Goal: Information Seeking & Learning: Find specific fact

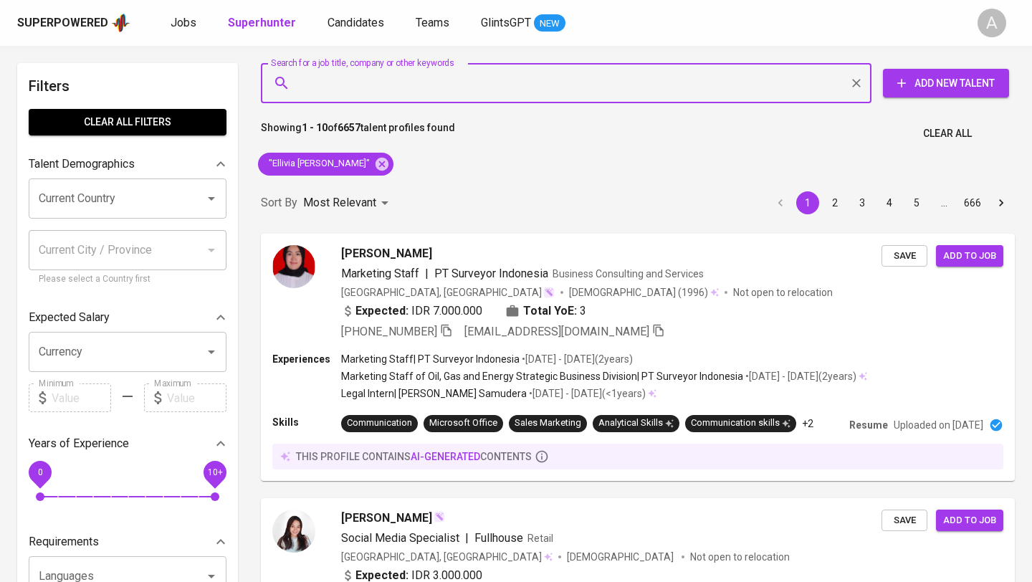
click at [937, 145] on button "Clear All" at bounding box center [947, 133] width 60 height 27
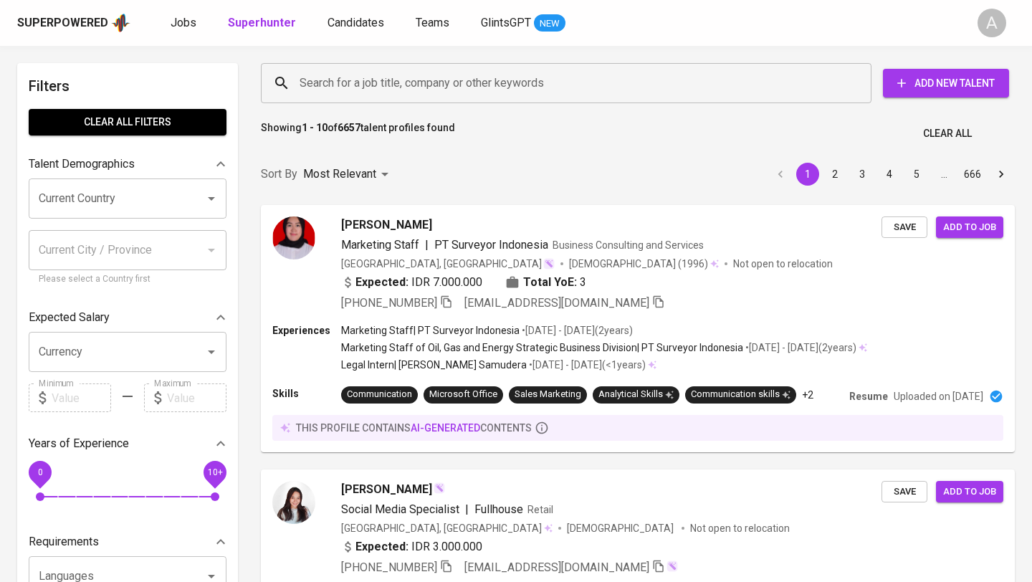
click at [571, 87] on input "Search for a job title, company or other keywords" at bounding box center [570, 83] width 548 height 27
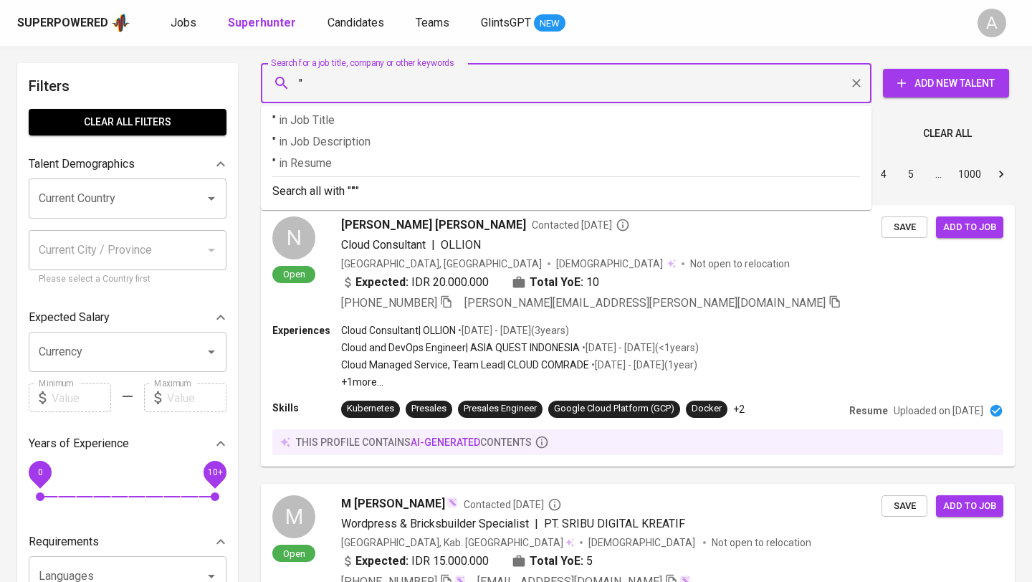
paste input "[PERSON_NAME]"
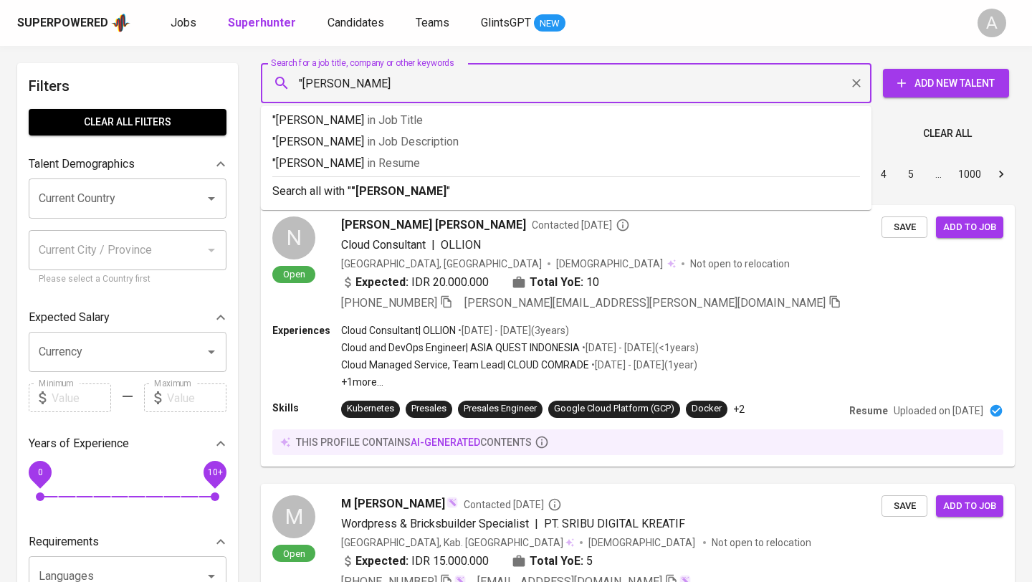
type input ""[PERSON_NAME]""
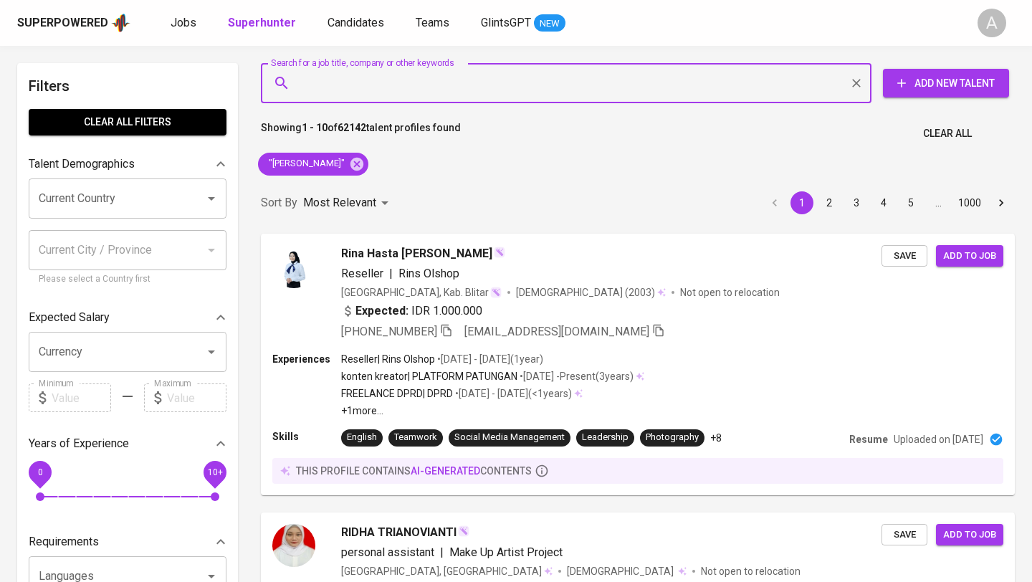
click at [951, 140] on span "Clear All" at bounding box center [947, 134] width 49 height 18
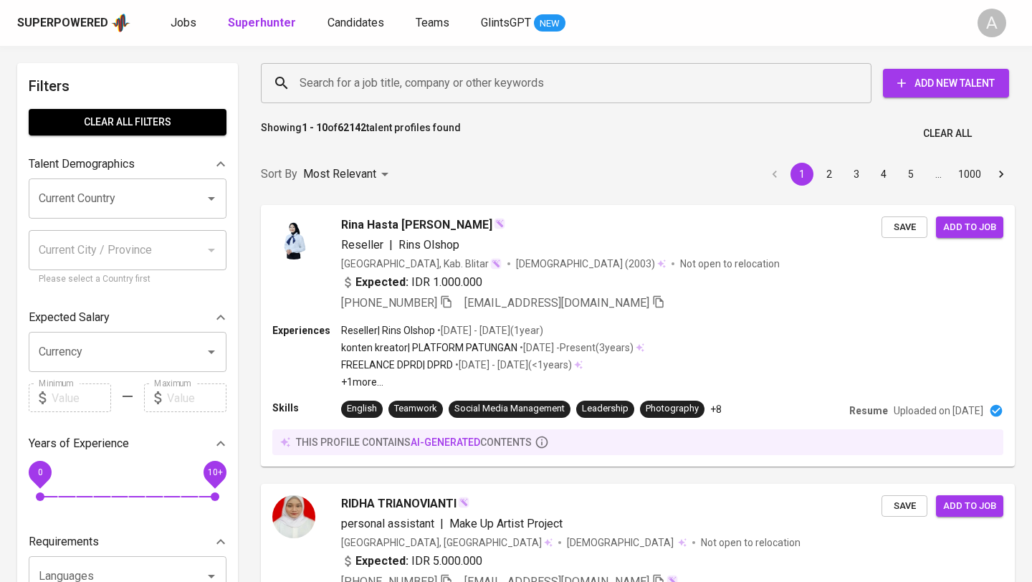
click at [578, 75] on input "Search for a job title, company or other keywords" at bounding box center [570, 83] width 548 height 27
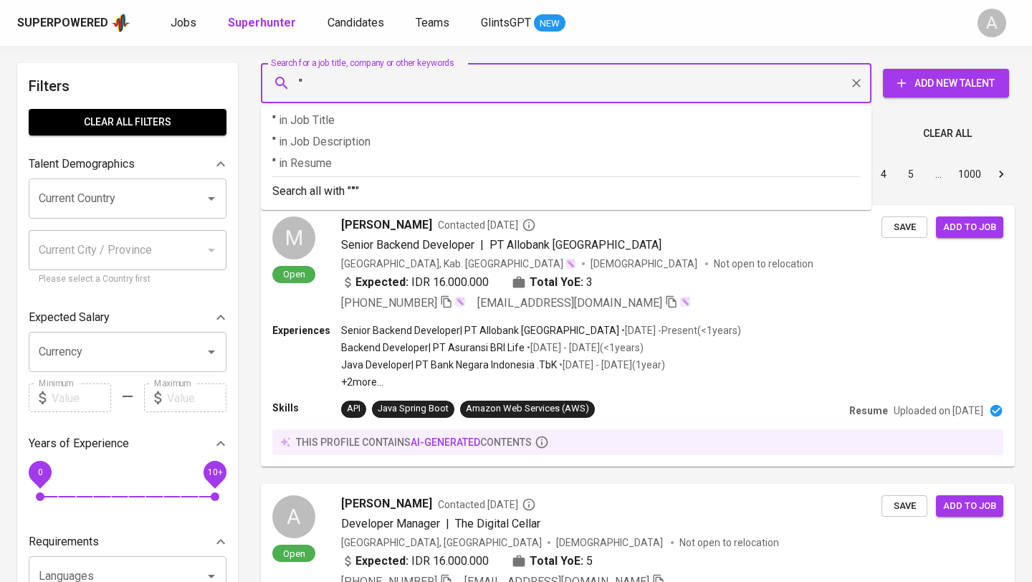
paste input "[PERSON_NAME]"
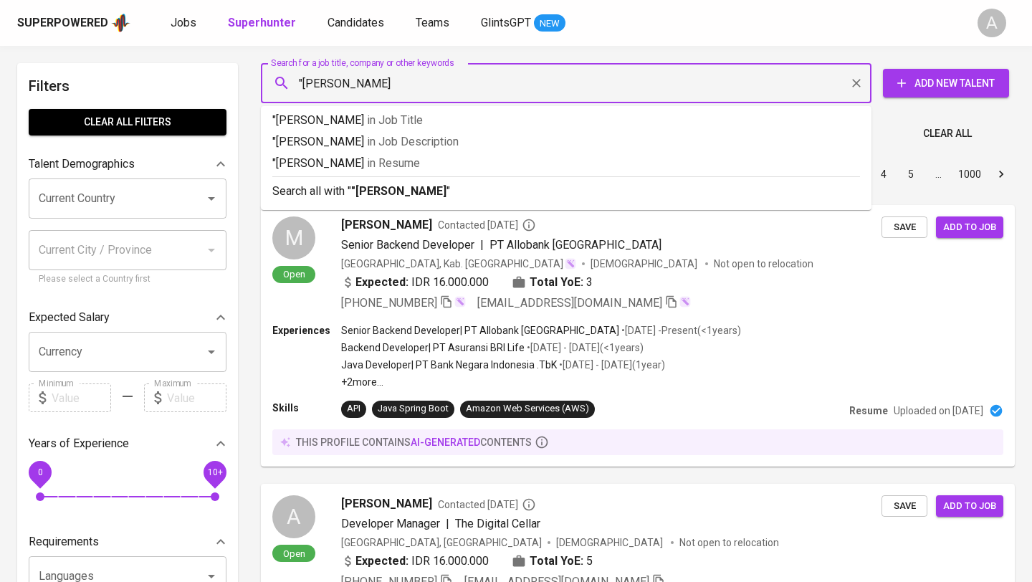
type input ""[PERSON_NAME]""
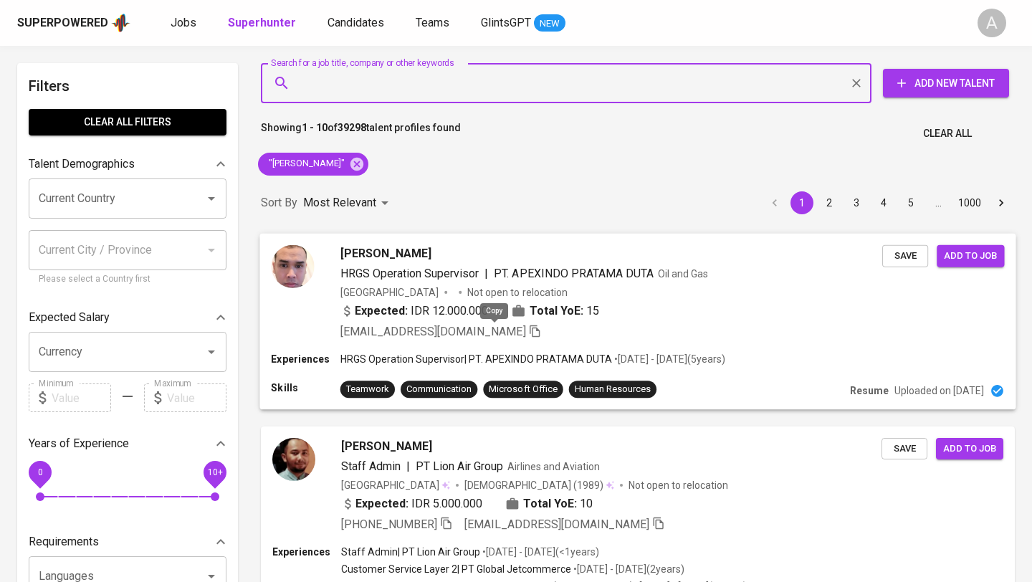
click at [530, 333] on icon "button" at bounding box center [535, 331] width 10 height 12
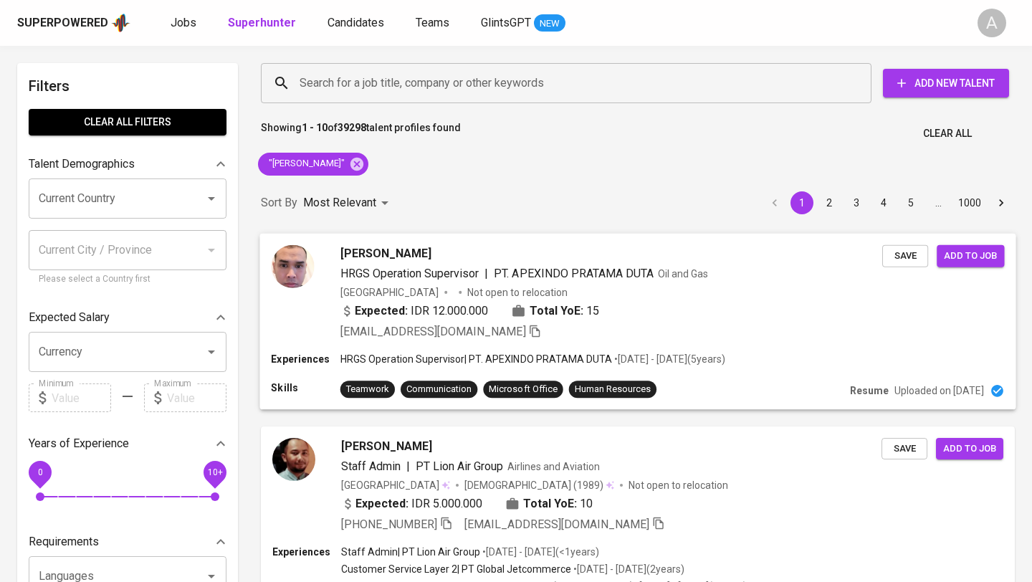
click at [634, 315] on div "Expected: IDR 12.000.000 Total YoE: 15" at bounding box center [611, 312] width 542 height 21
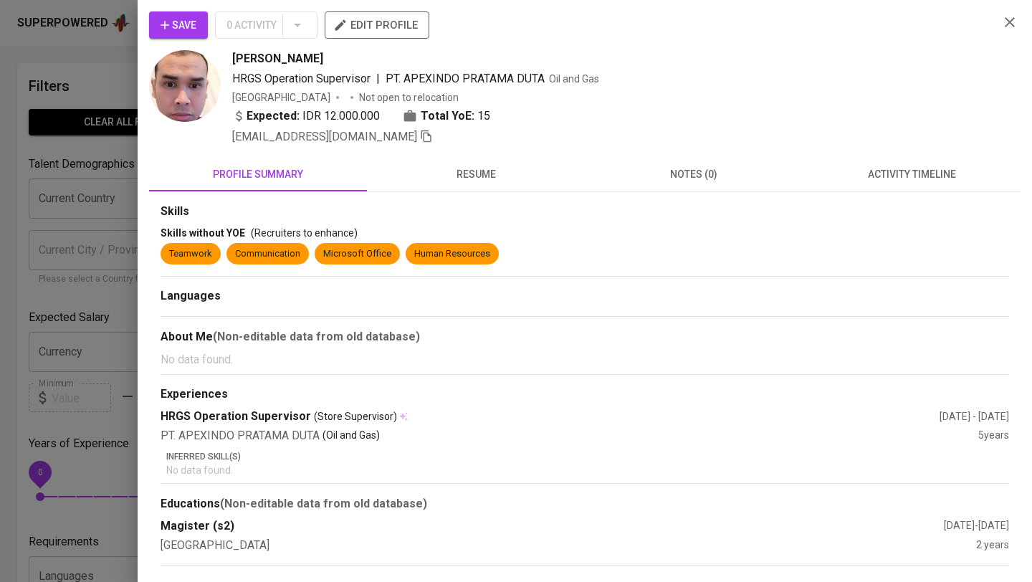
click at [483, 168] on span "resume" at bounding box center [476, 175] width 201 height 18
